Goal: Download file/media

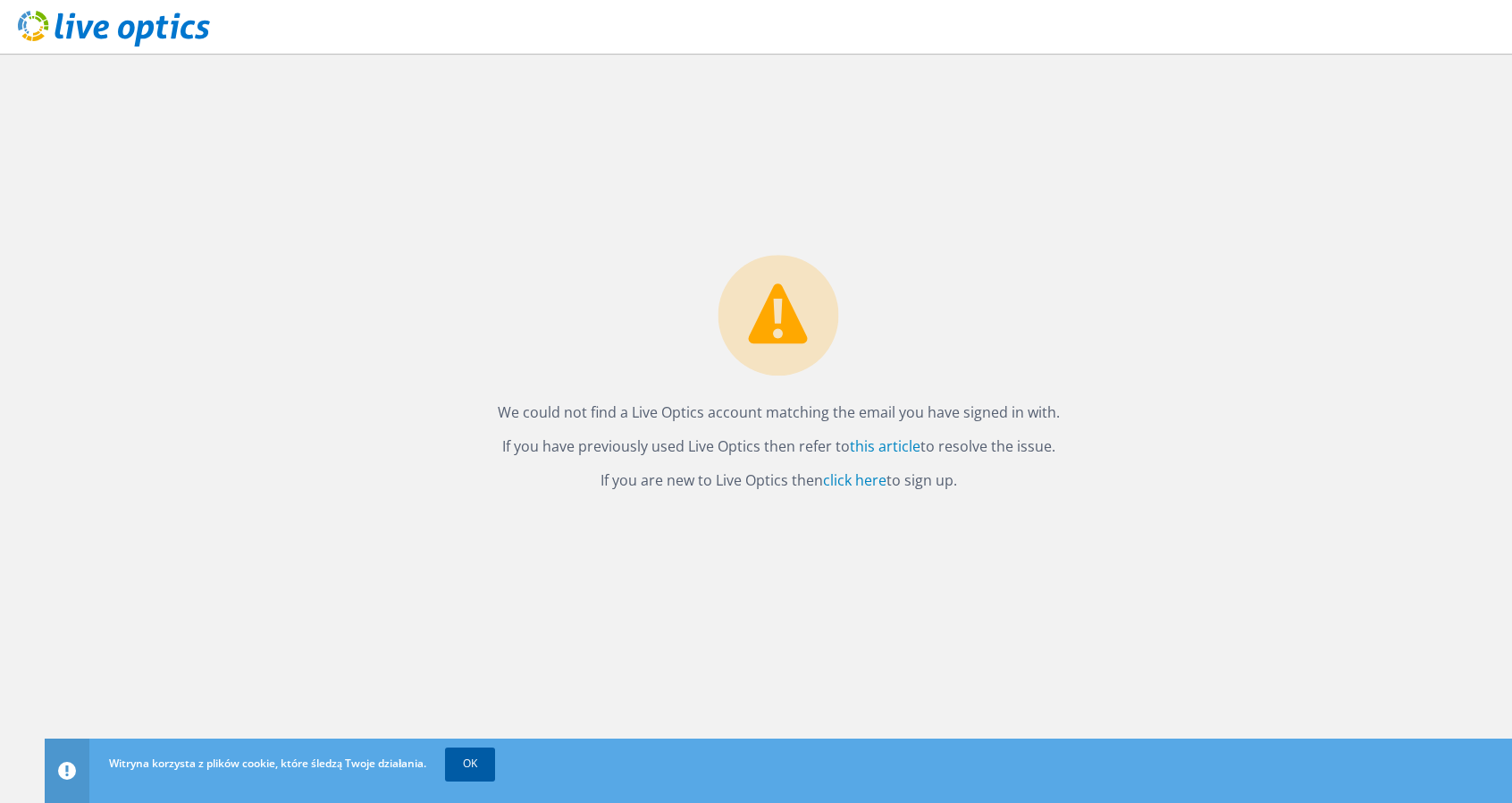
click at [469, 770] on link "OK" at bounding box center [470, 764] width 50 height 32
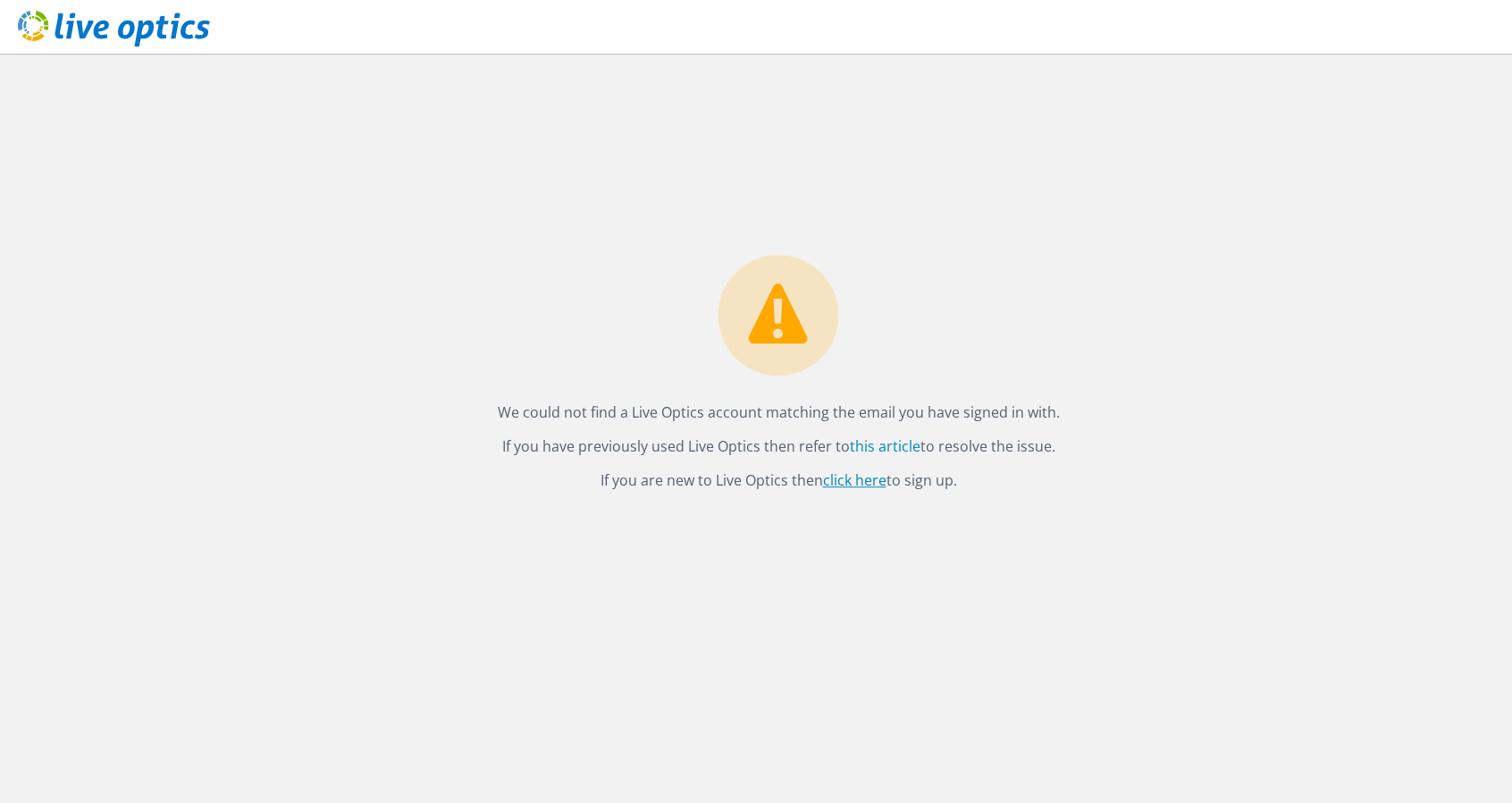
click at [851, 484] on link "click here" at bounding box center [855, 480] width 63 height 20
